Goal: Task Accomplishment & Management: Manage account settings

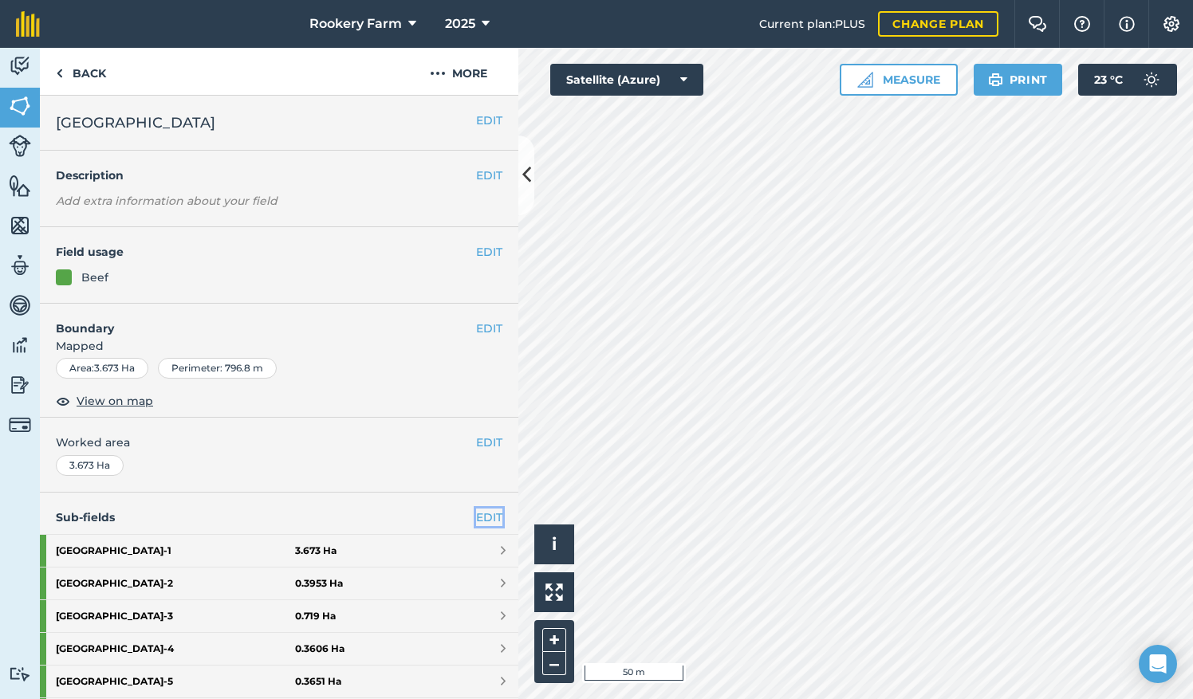
click at [477, 515] on link "EDIT" at bounding box center [489, 518] width 26 height 18
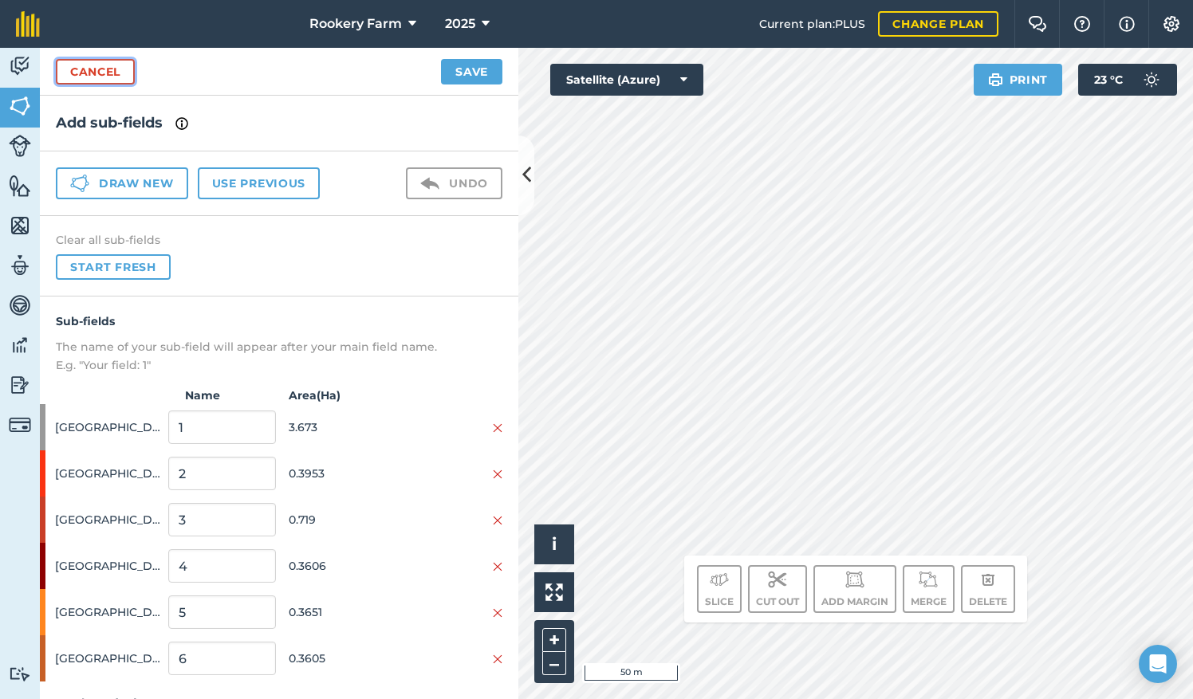
click at [106, 73] on link "Cancel" at bounding box center [95, 72] width 79 height 26
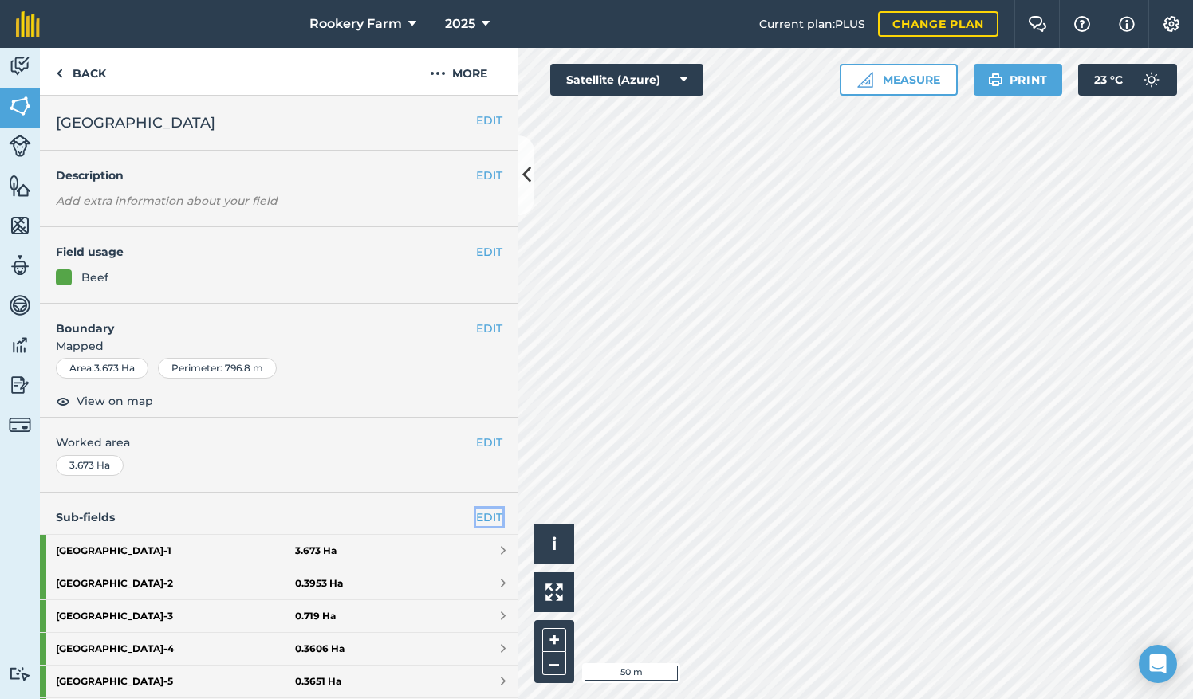
click at [482, 515] on link "EDIT" at bounding box center [489, 518] width 26 height 18
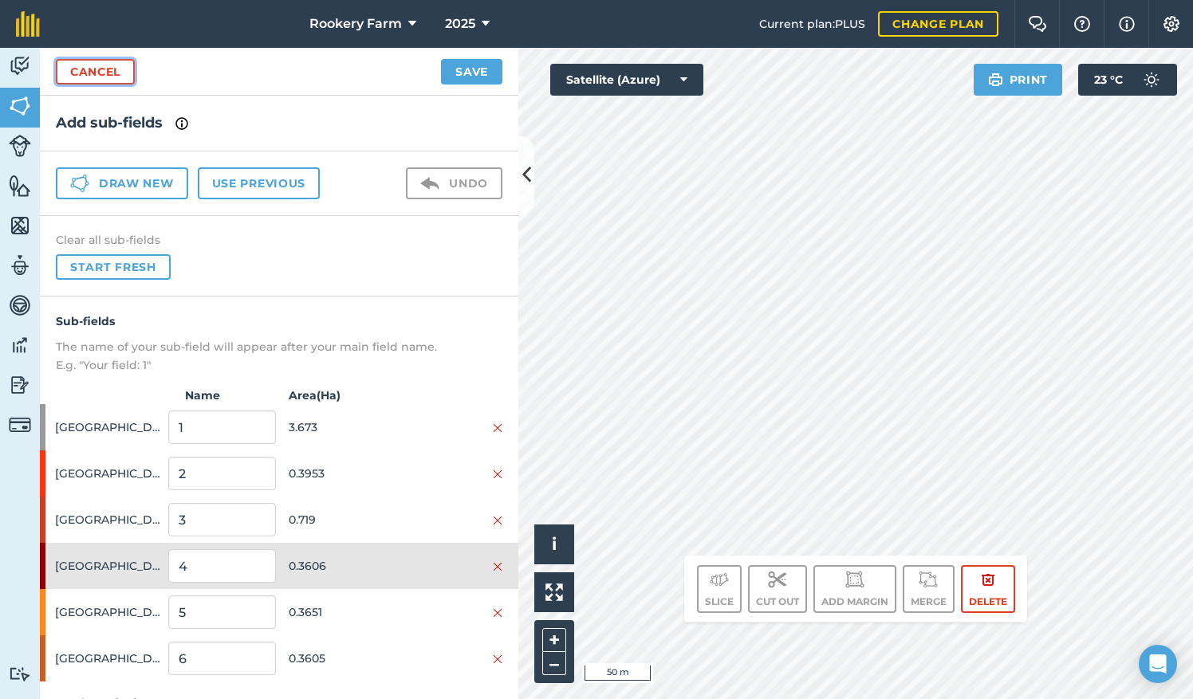
click at [106, 69] on link "Cancel" at bounding box center [95, 72] width 79 height 26
